Goal: Transaction & Acquisition: Subscribe to service/newsletter

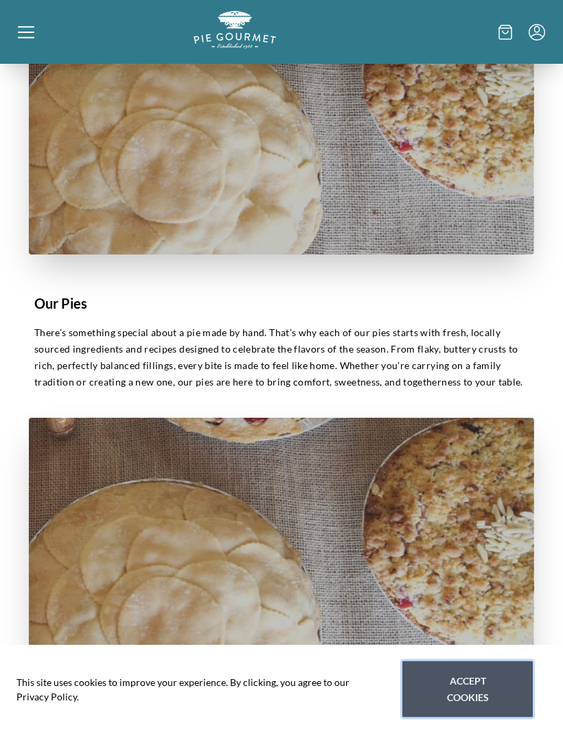
scroll to position [470, 0]
click at [473, 718] on button "Accept cookies" at bounding box center [467, 689] width 130 height 56
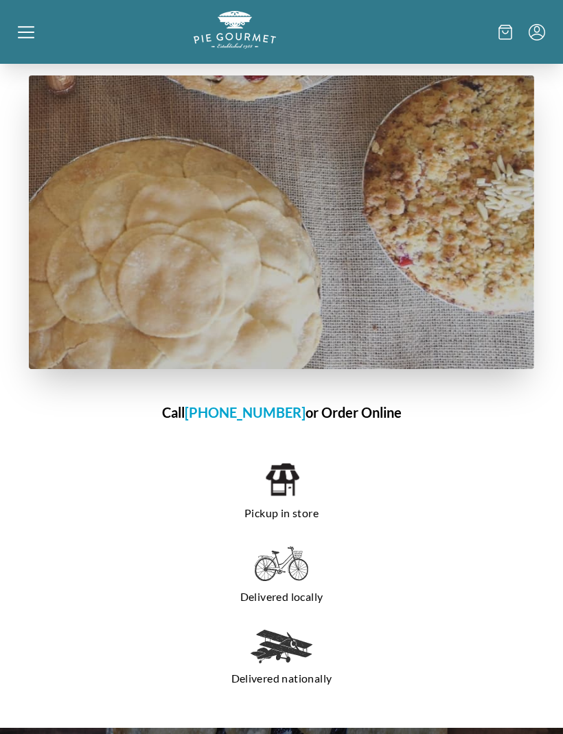
scroll to position [812, 0]
click at [272, 489] on img at bounding box center [281, 479] width 35 height 37
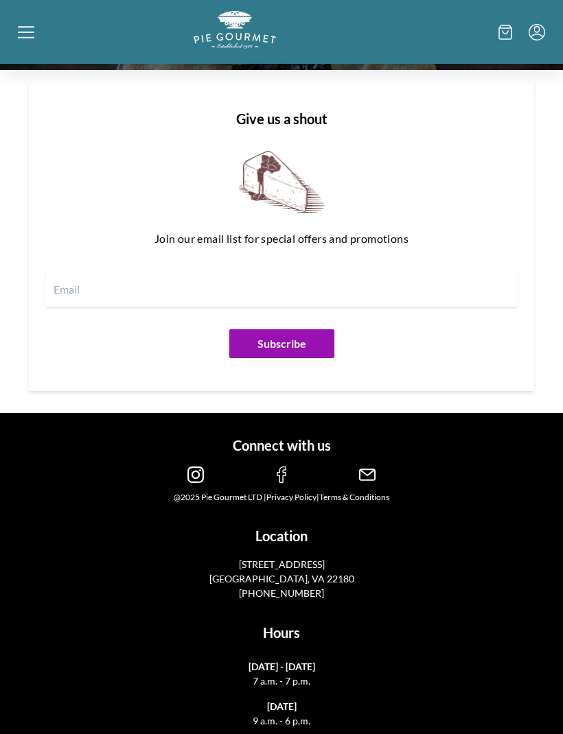
scroll to position [1852, 0]
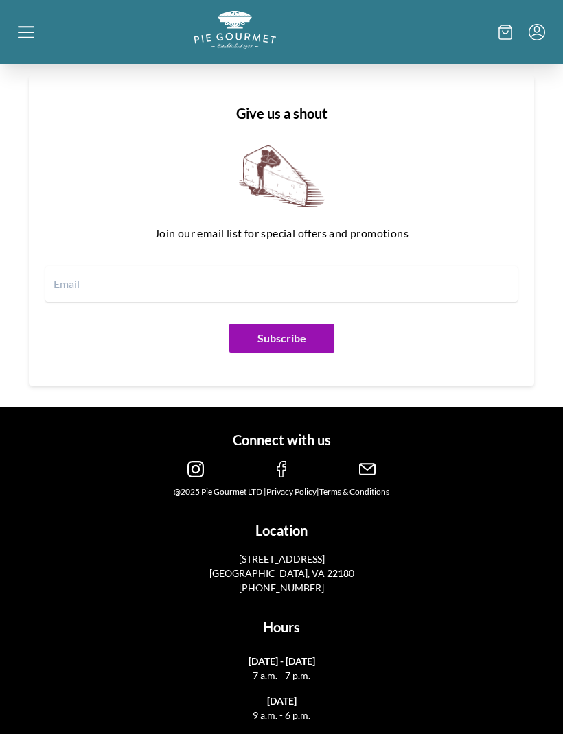
click at [83, 290] on input "email" at bounding box center [281, 285] width 472 height 36
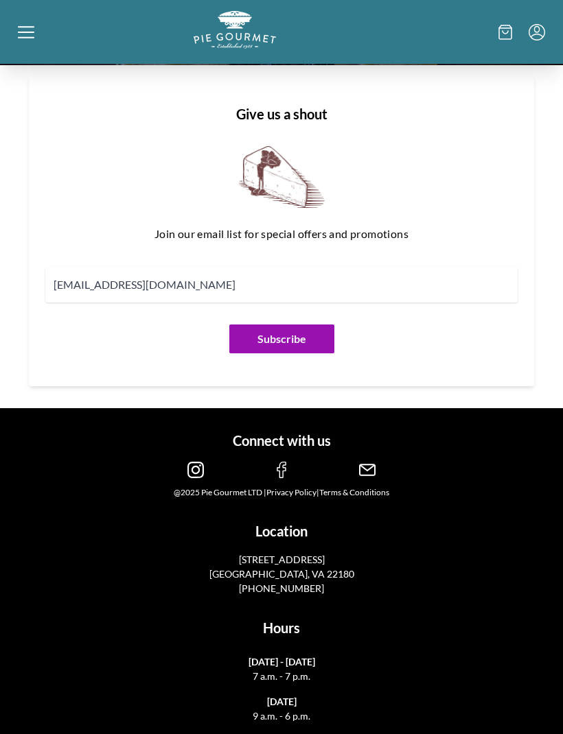
type input "dsdelman@aol.com"
click at [275, 350] on button "Subscribe" at bounding box center [281, 339] width 105 height 29
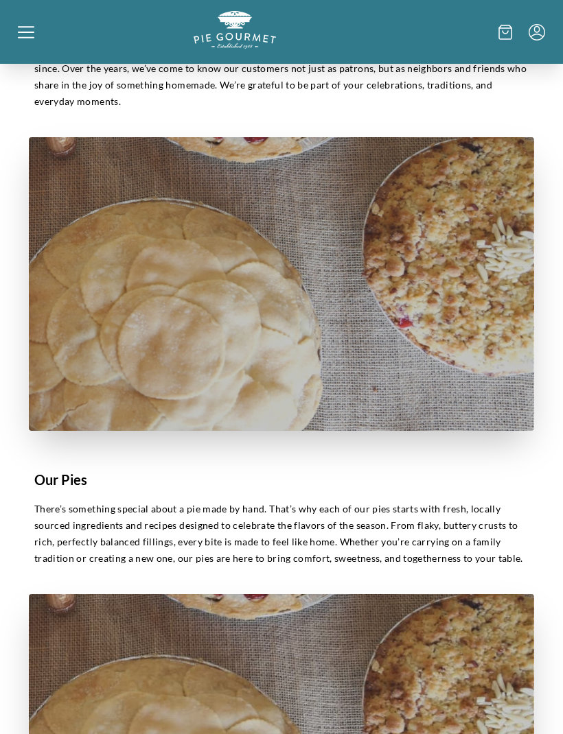
scroll to position [0, 0]
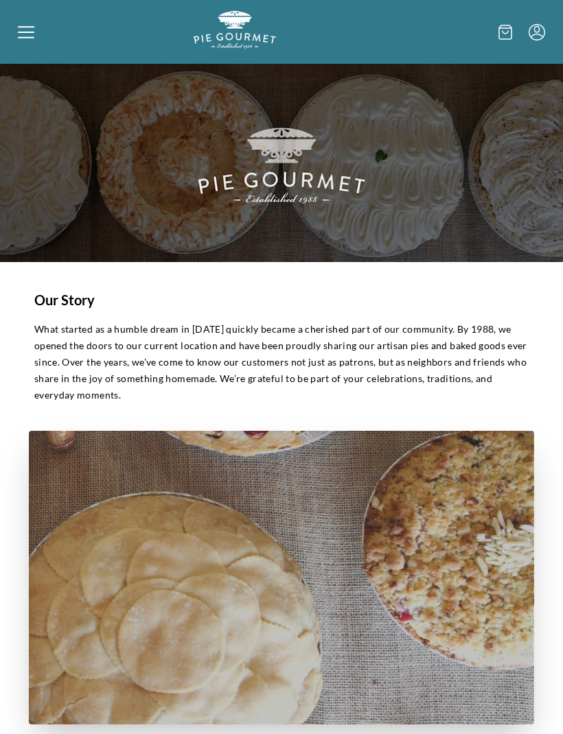
click at [33, 42] on div at bounding box center [106, 32] width 176 height 42
click at [28, 38] on div "Home Holiday Shop" at bounding box center [281, 367] width 563 height 734
click at [24, 36] on icon at bounding box center [26, 32] width 16 height 16
click at [8, 34] on div "Home Holiday Shop" at bounding box center [281, 367] width 563 height 734
click at [27, 38] on icon at bounding box center [26, 36] width 16 height 1
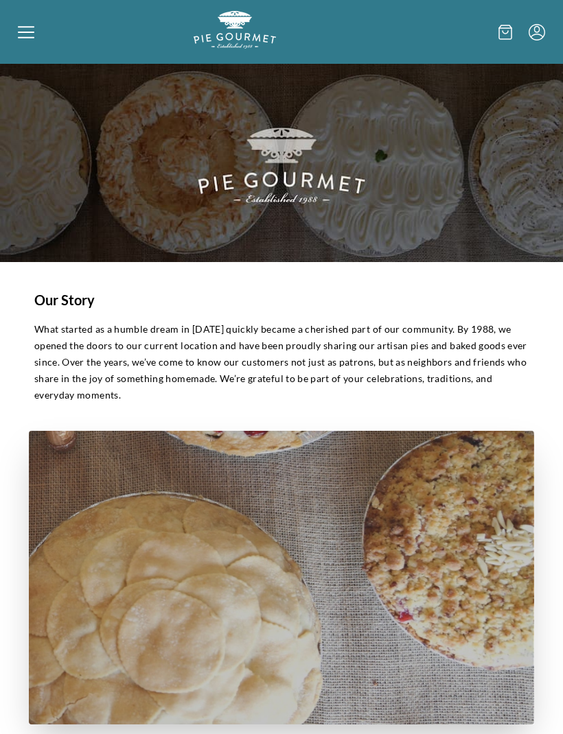
click at [33, 40] on div "Home Holiday Shop" at bounding box center [281, 367] width 563 height 734
click at [500, 32] on icon at bounding box center [505, 32] width 14 height 15
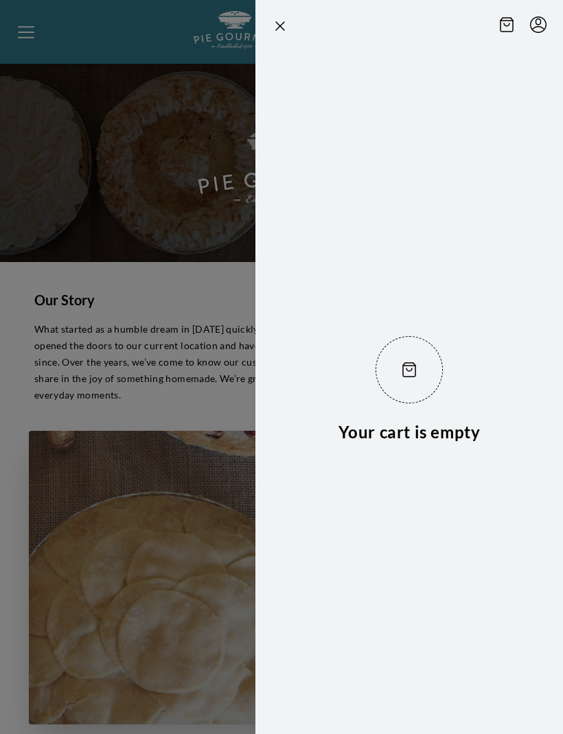
click at [145, 134] on div at bounding box center [281, 367] width 563 height 734
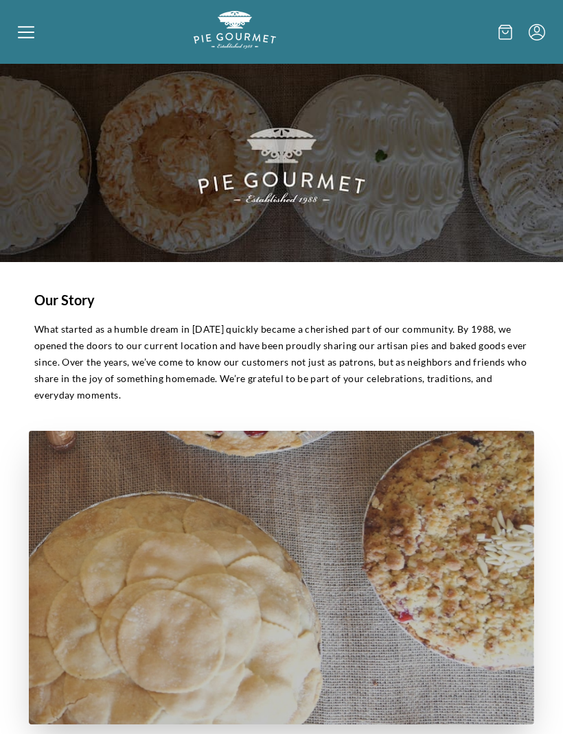
click at [543, 36] on icon "Menu" at bounding box center [536, 32] width 16 height 16
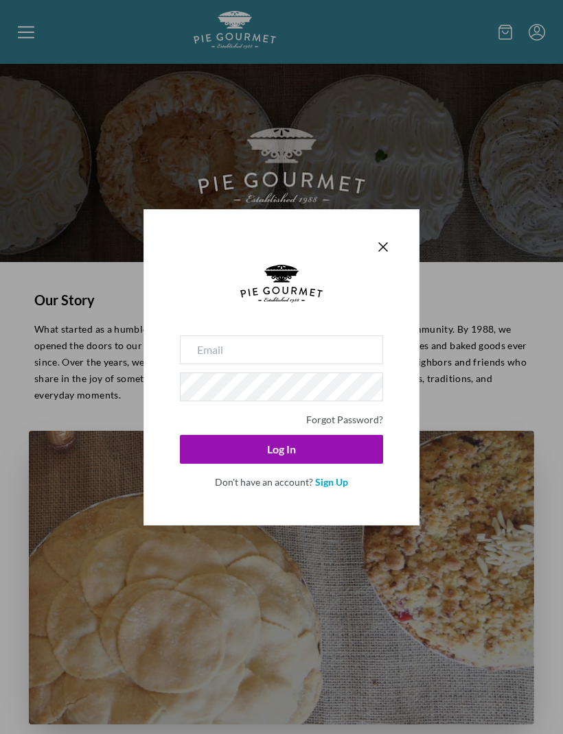
click at [500, 122] on div "Forgot Password? Log In Don't have an account? Sign Up" at bounding box center [281, 367] width 563 height 734
click at [379, 245] on icon "Close panel" at bounding box center [383, 247] width 16 height 16
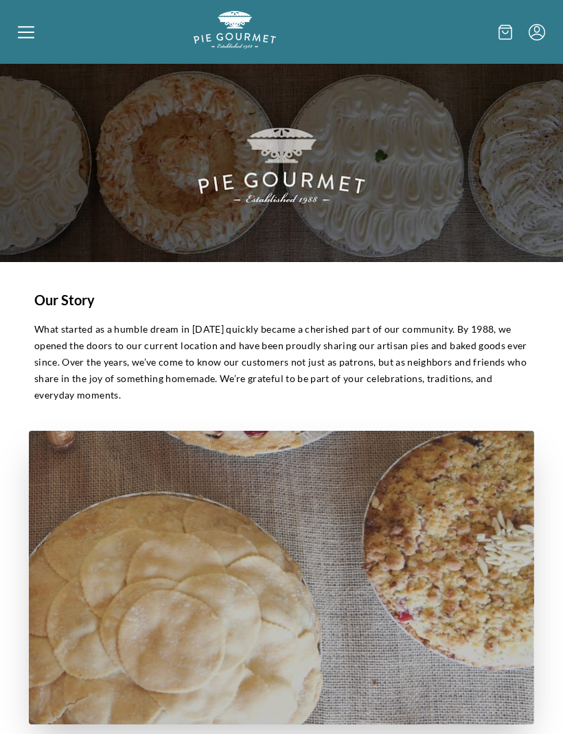
click at [32, 41] on div at bounding box center [106, 32] width 176 height 42
click at [32, 32] on icon at bounding box center [26, 31] width 16 height 1
click at [27, 31] on div "Home Holiday Shop" at bounding box center [281, 367] width 563 height 734
click at [26, 35] on icon at bounding box center [26, 32] width 16 height 16
click at [532, 33] on div "Home Holiday Shop" at bounding box center [281, 367] width 563 height 734
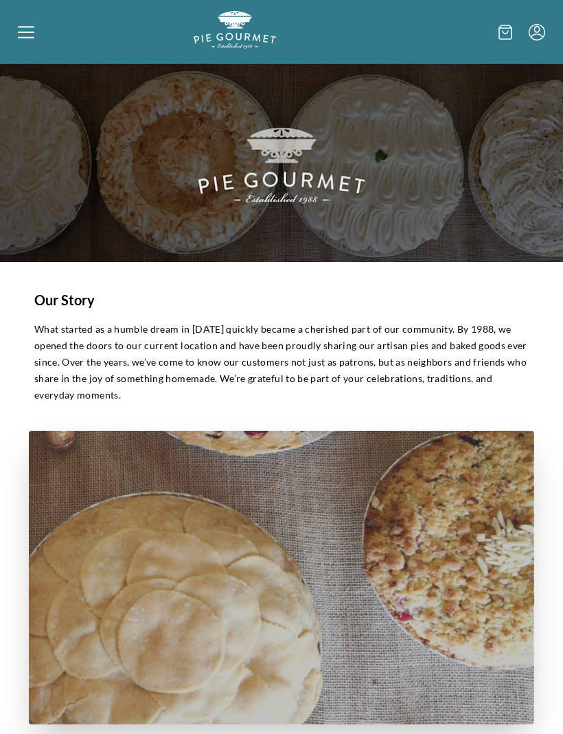
click at [532, 38] on icon "Menu" at bounding box center [536, 32] width 16 height 16
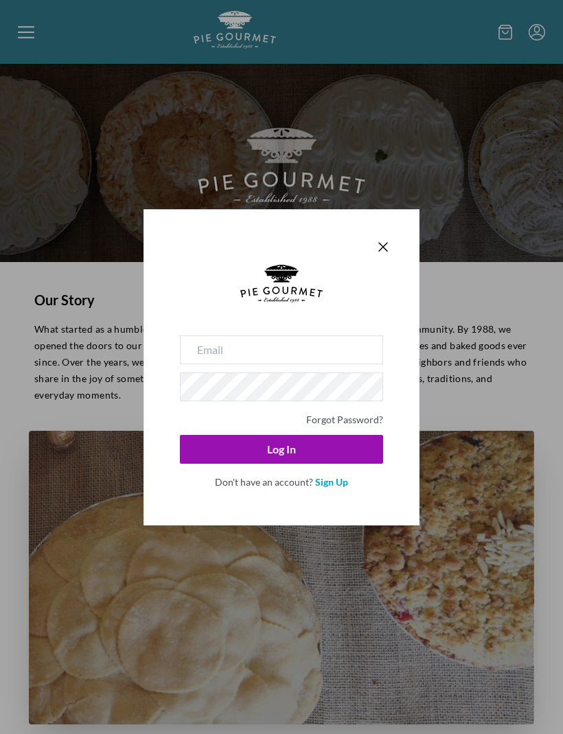
click at [333, 480] on link "Sign Up" at bounding box center [331, 482] width 33 height 12
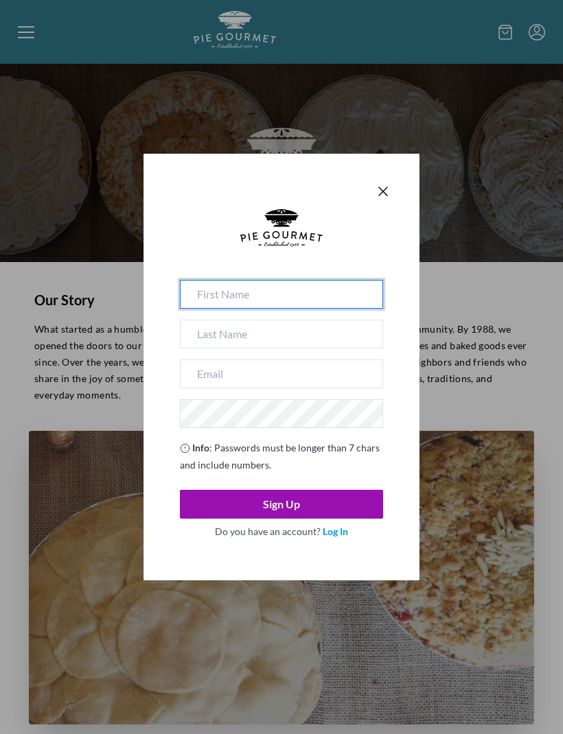
click at [208, 301] on input at bounding box center [281, 294] width 203 height 29
type input "danae"
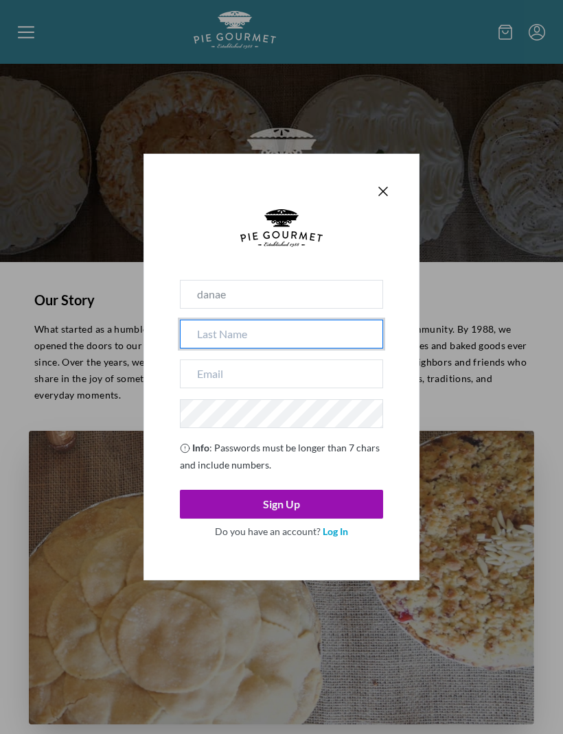
click at [210, 340] on input at bounding box center [281, 334] width 203 height 29
type input "delman"
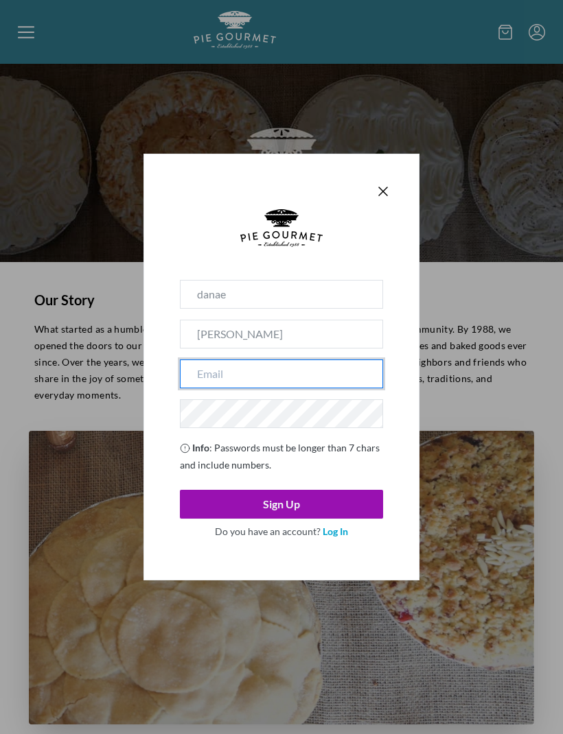
click at [213, 375] on input "email" at bounding box center [281, 374] width 203 height 29
type input "dsdelman@aol.com"
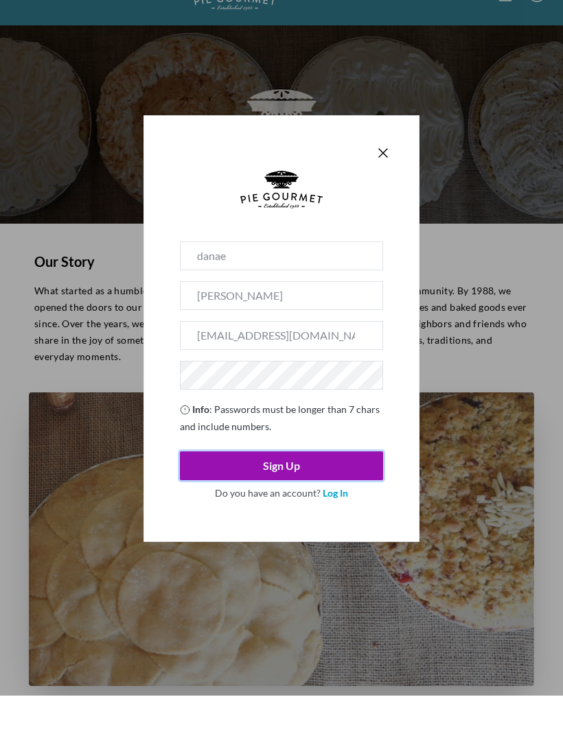
scroll to position [38, 0]
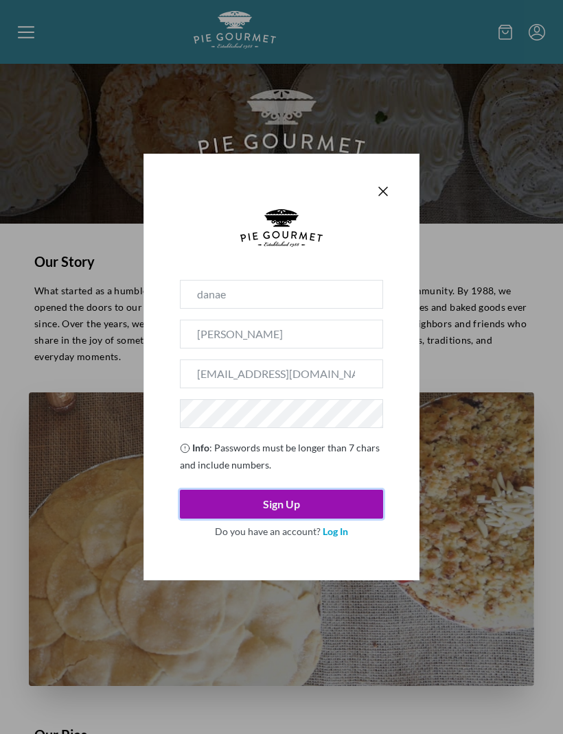
click at [269, 473] on span "Info : Passwords must be longer than 7 chars and include numbers." at bounding box center [281, 456] width 203 height 34
click at [266, 519] on button "Sign Up" at bounding box center [281, 504] width 203 height 29
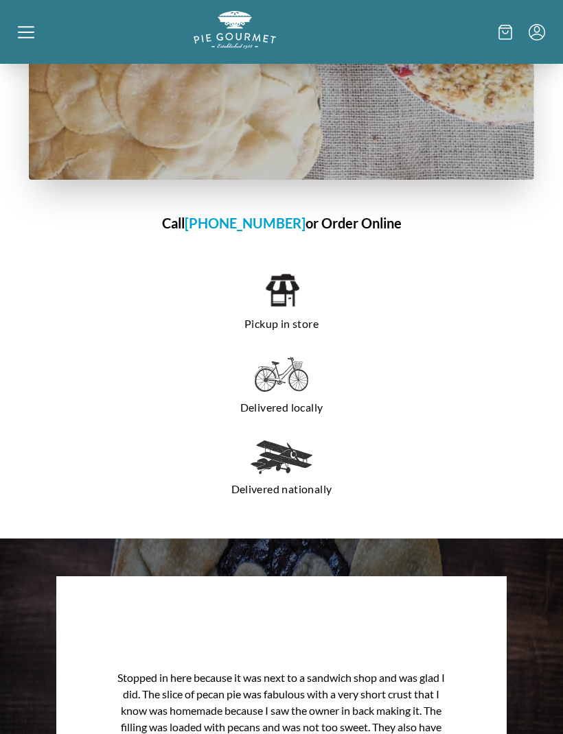
scroll to position [1018, 0]
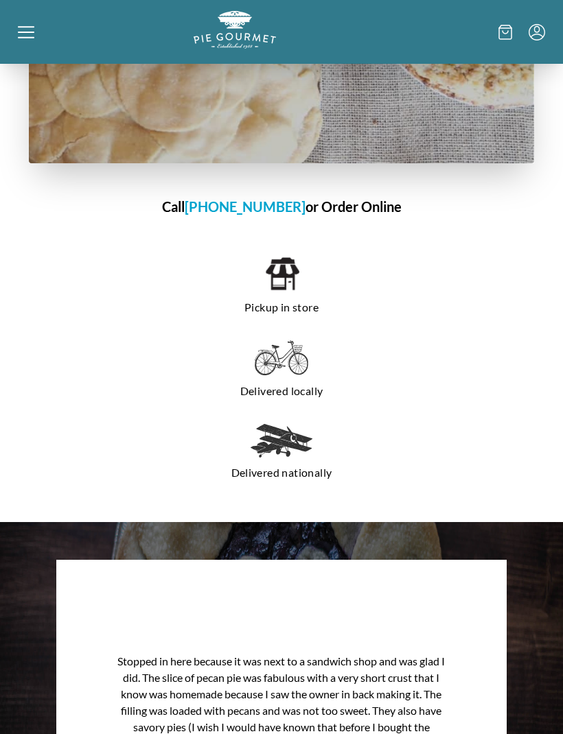
click at [356, 206] on h1 "Call 703-281-7437 or Order Online" at bounding box center [281, 206] width 505 height 21
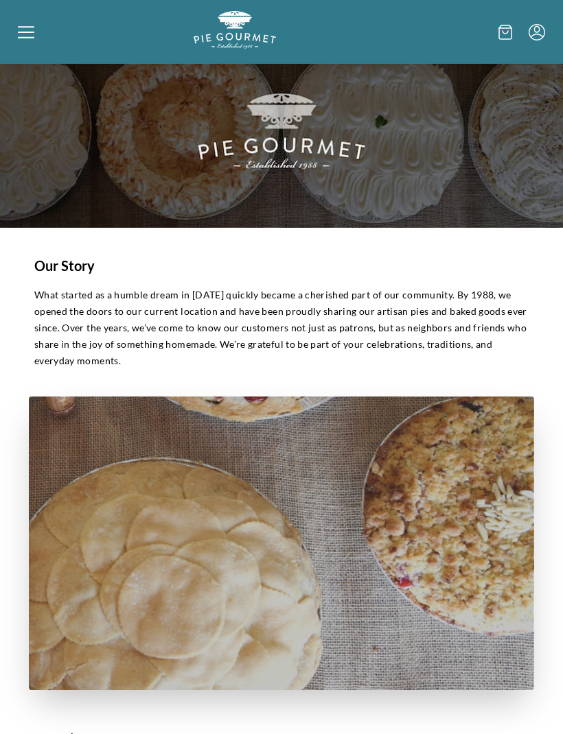
scroll to position [0, 0]
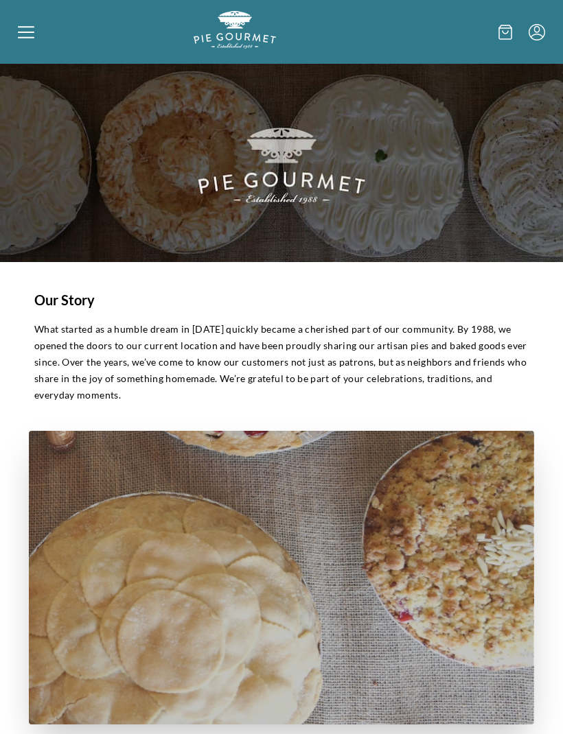
click at [504, 34] on icon at bounding box center [505, 32] width 14 height 15
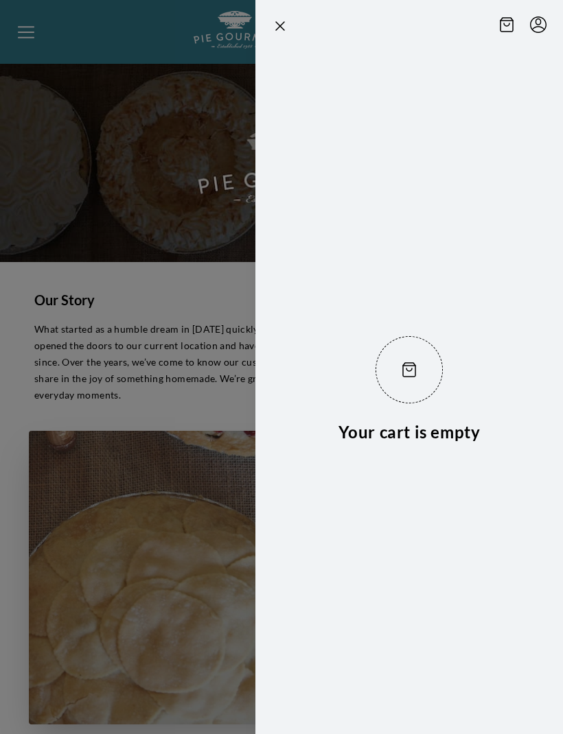
click at [173, 143] on div at bounding box center [281, 367] width 563 height 734
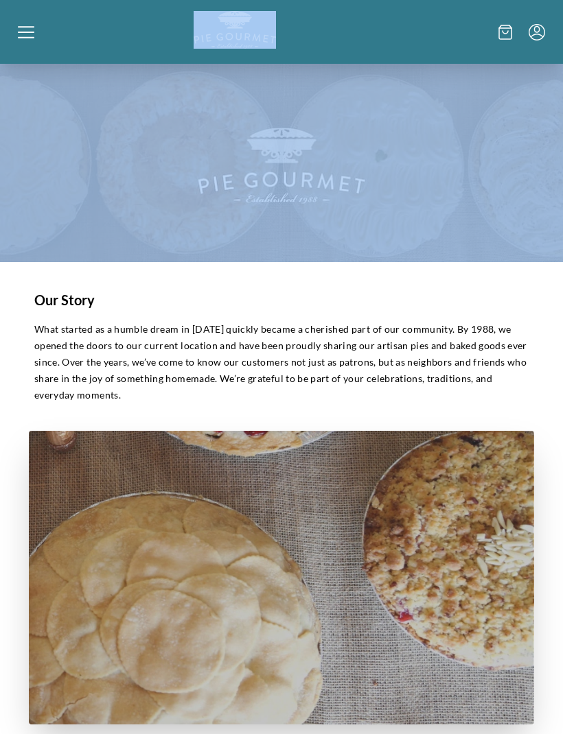
click at [41, 41] on div at bounding box center [106, 32] width 176 height 42
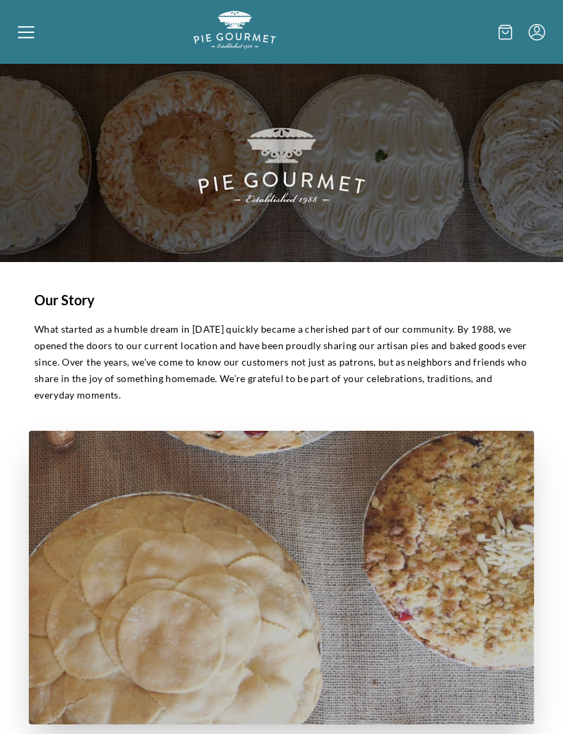
click at [27, 38] on icon at bounding box center [26, 32] width 16 height 16
click at [26, 36] on div "Home Holiday Shop" at bounding box center [281, 367] width 563 height 734
